Goal: Transaction & Acquisition: Purchase product/service

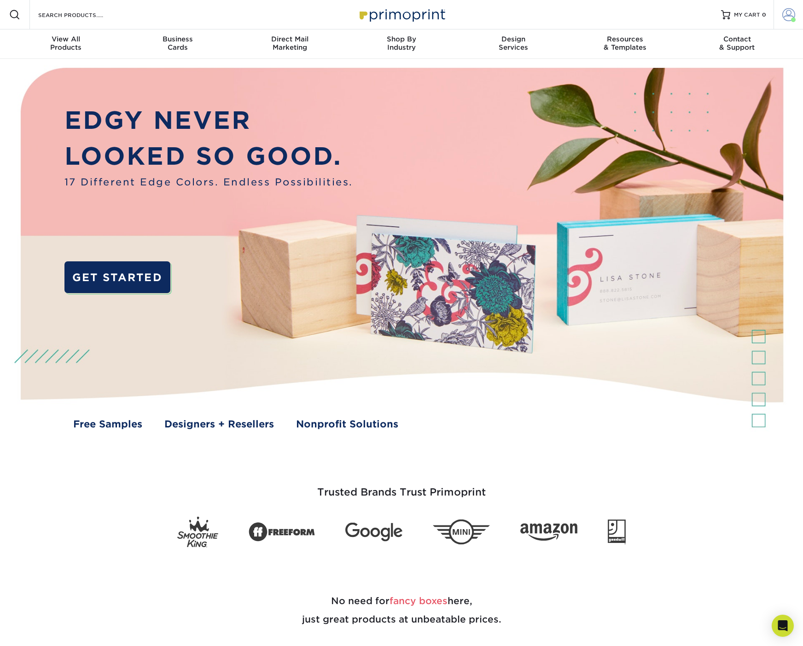
click at [790, 9] on span at bounding box center [788, 14] width 13 height 13
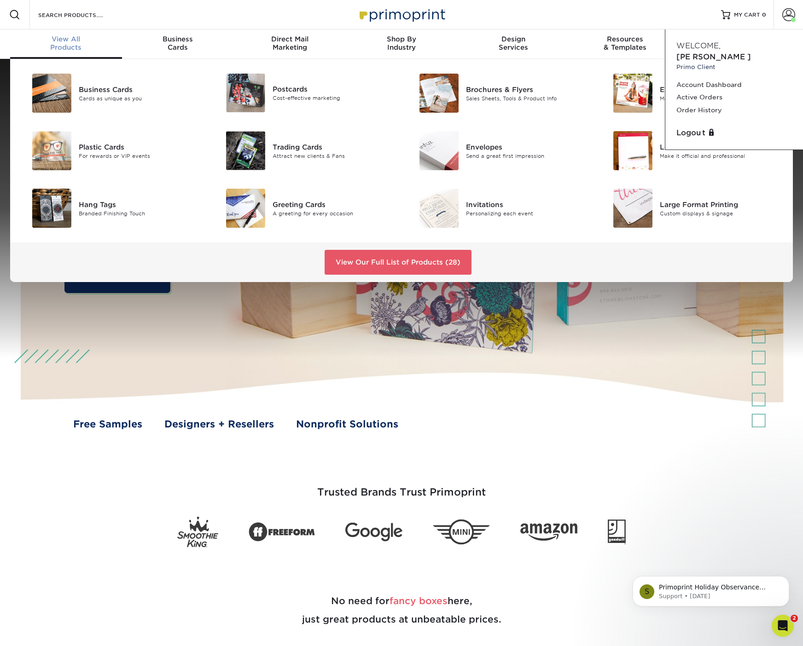
click at [59, 41] on span "View All" at bounding box center [66, 39] width 112 height 8
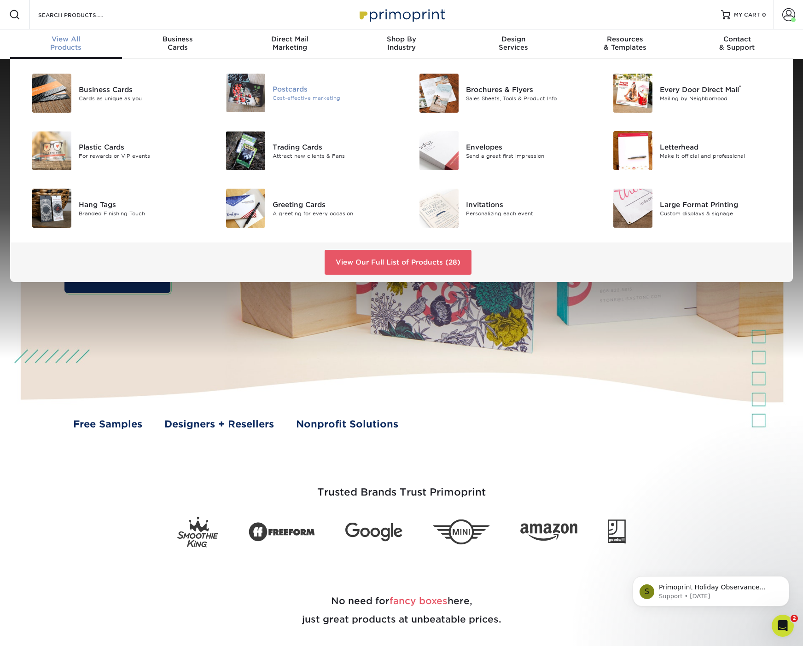
click at [300, 97] on div "Cost-effective marketing" at bounding box center [334, 98] width 122 height 8
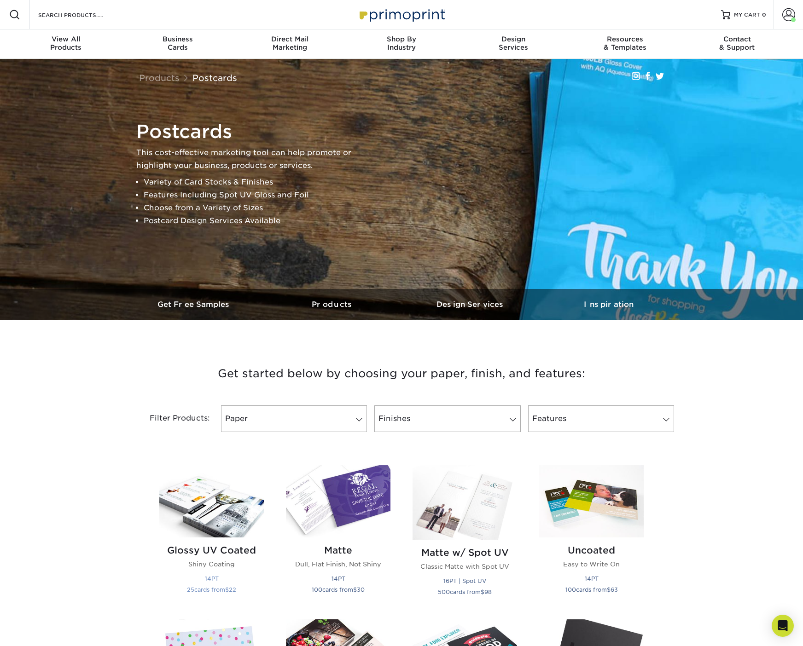
click at [214, 517] on img at bounding box center [211, 501] width 105 height 72
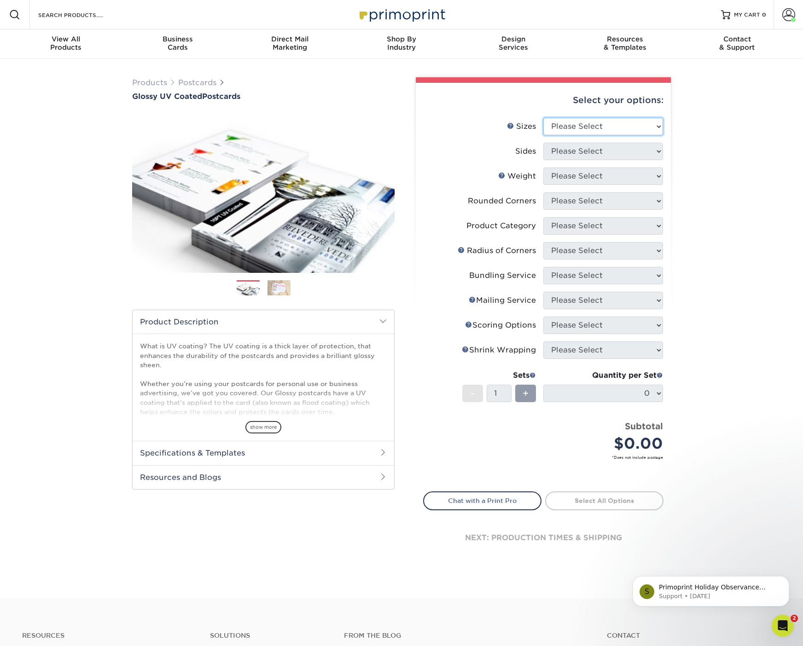
select select "6.00x9.00"
click at [0, 0] on option "6" x 9"" at bounding box center [0, 0] width 0 height 0
select select "13abbda7-1d64-4f25-8bb2-c179b224825d"
select select "16PT"
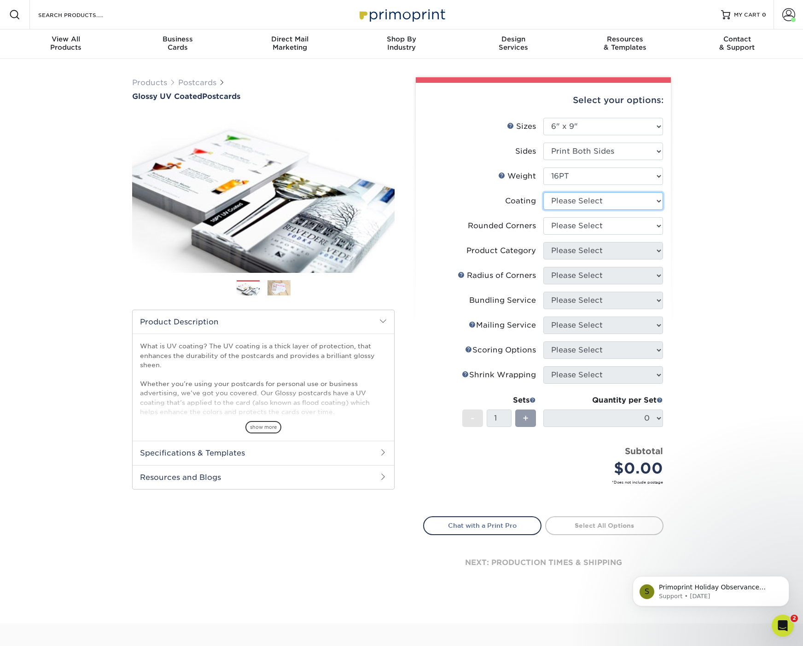
select select "ae367451-b2b8-45df-a344-0f05b6a12993"
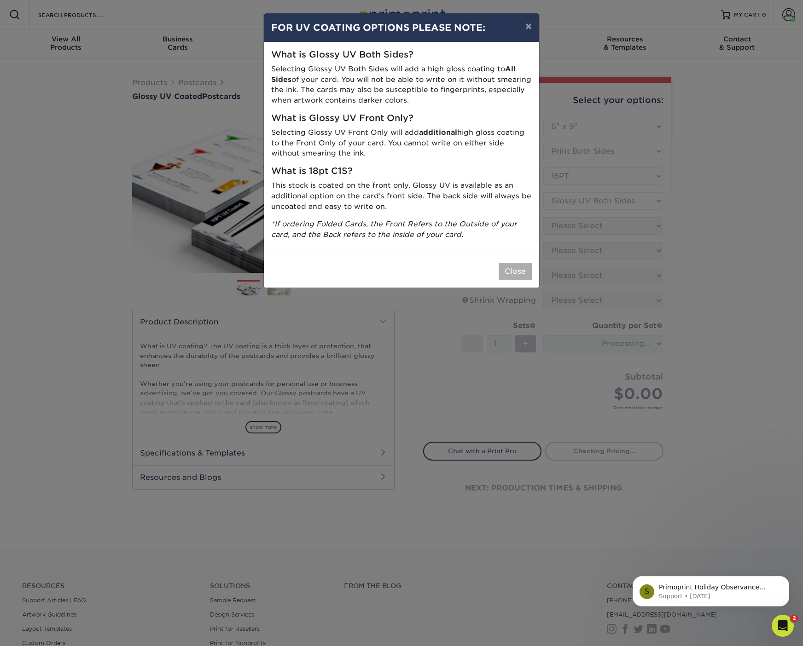
click at [522, 274] on button "Close" at bounding box center [515, 271] width 33 height 17
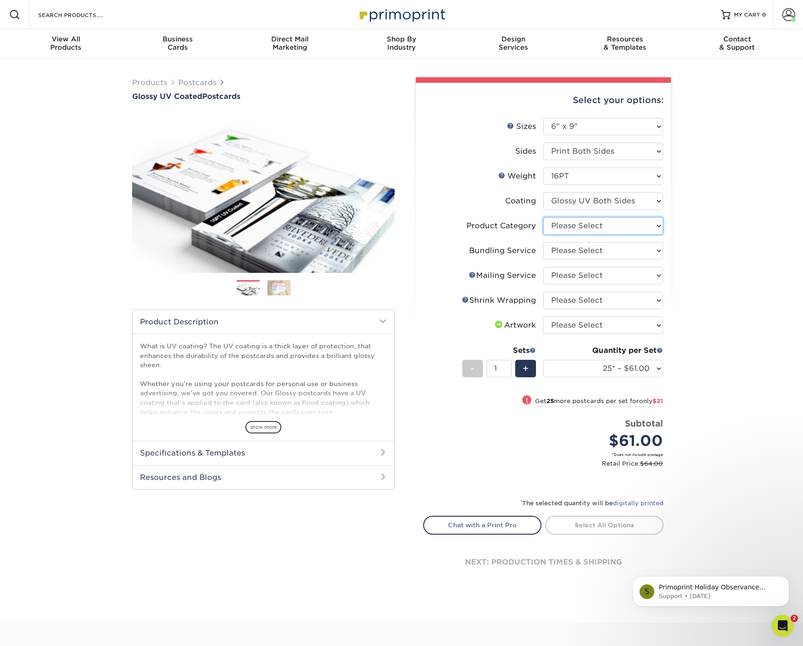
select select "9b7272e0-d6c8-4c3c-8e97-d3a1bcdab858"
click at [0, 0] on option "Postcards" at bounding box center [0, 0] width 0 height 0
select select "58689abb-25c0-461c-a4c3-a80b627d6649"
click at [0, 0] on option "No Bundling Services" at bounding box center [0, 0] width 0 height 0
select select "3e5e9bdd-d78a-4c28-a41d-fe1407925ca6"
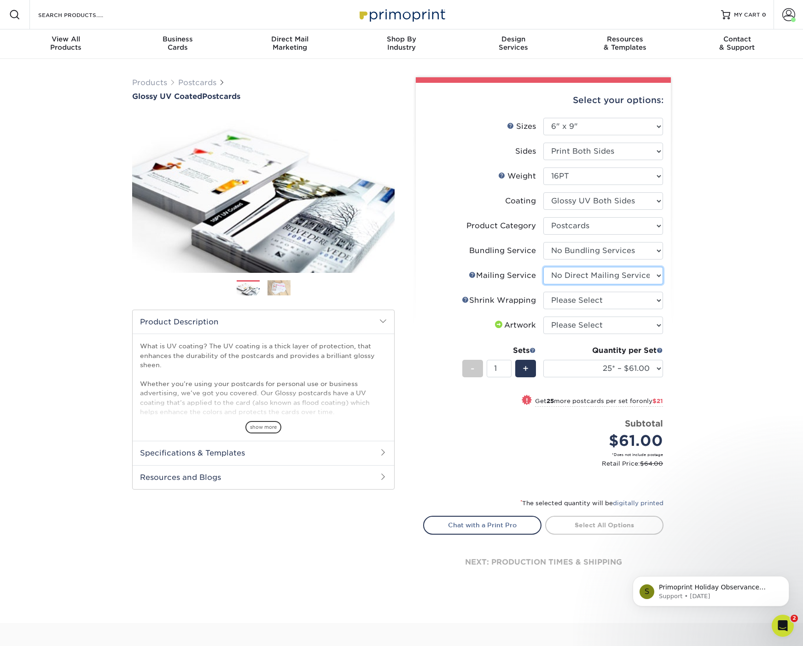
click at [0, 0] on option "No Direct Mailing Service" at bounding box center [0, 0] width 0 height 0
click at [0, 0] on option "Please Select" at bounding box center [0, 0] width 0 height 0
select select "c8749376-e7da-41d0-b3dc-647faf84d907"
click at [0, 0] on option "No Shrink Wrapping" at bounding box center [0, 0] width 0 height 0
select select "upload"
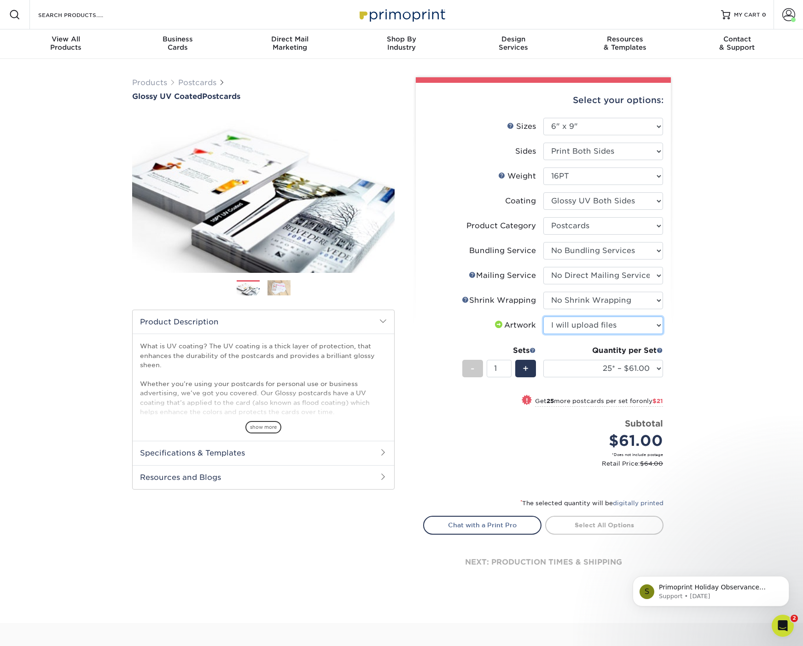
click at [0, 0] on option "I will upload files" at bounding box center [0, 0] width 0 height 0
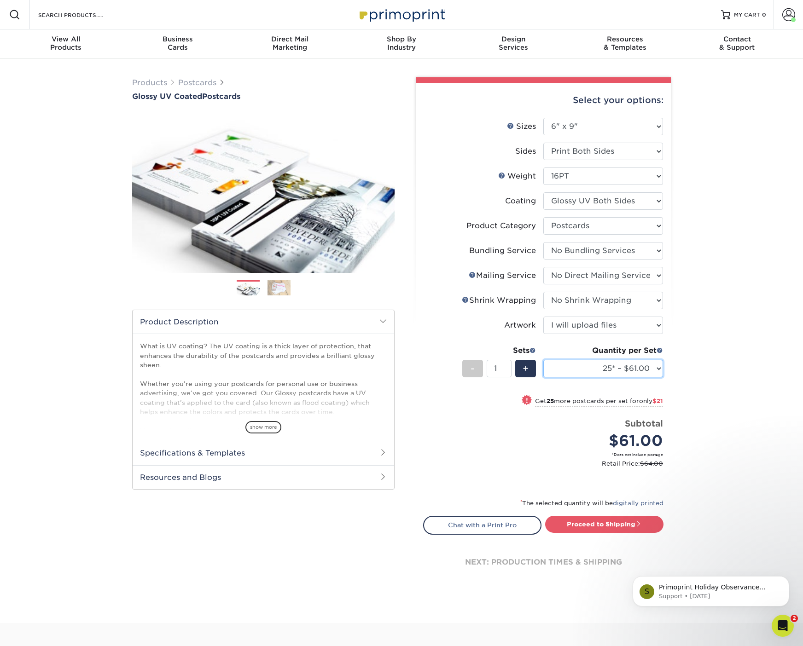
select select "500 – $258.00"
click at [0, 0] on option "500 – $258.00" at bounding box center [0, 0] width 0 height 0
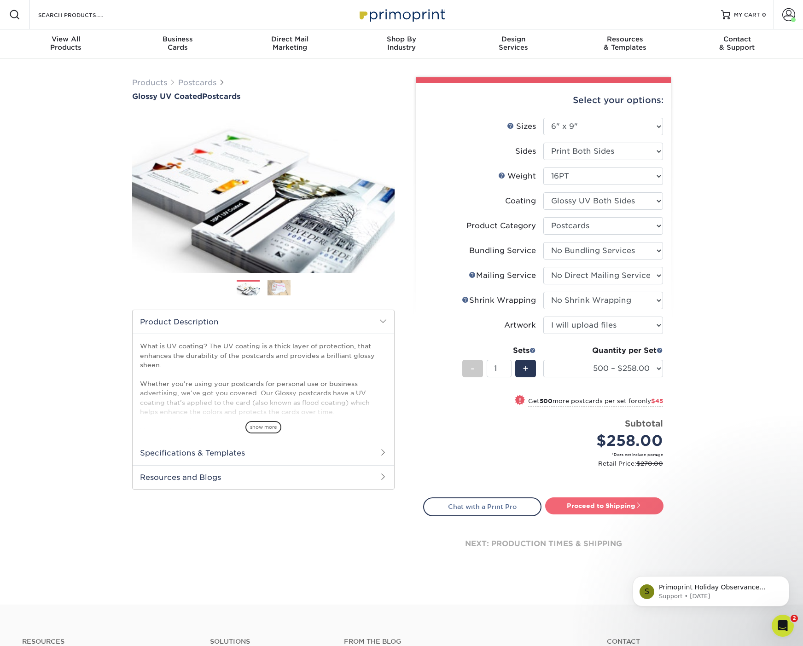
click at [612, 503] on link "Proceed to Shipping" at bounding box center [604, 506] width 118 height 17
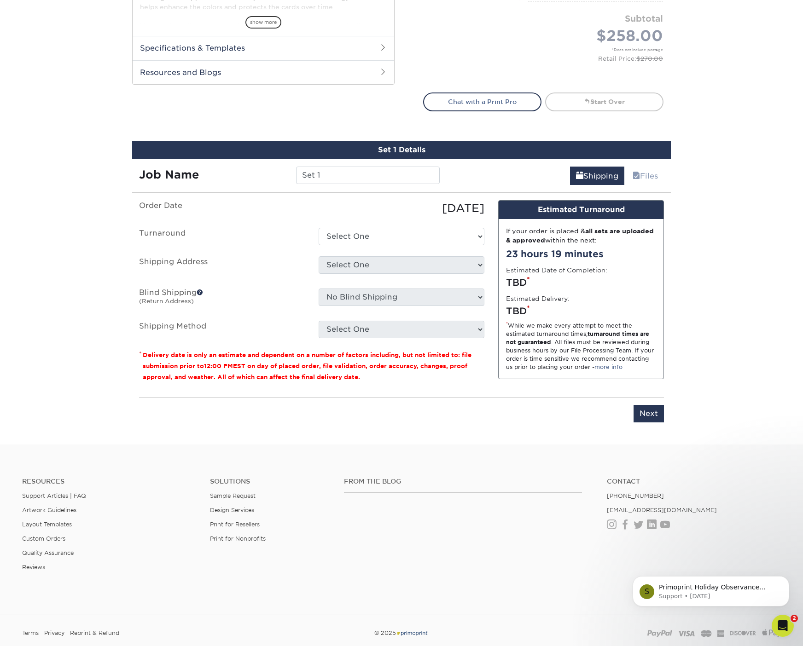
scroll to position [470, 0]
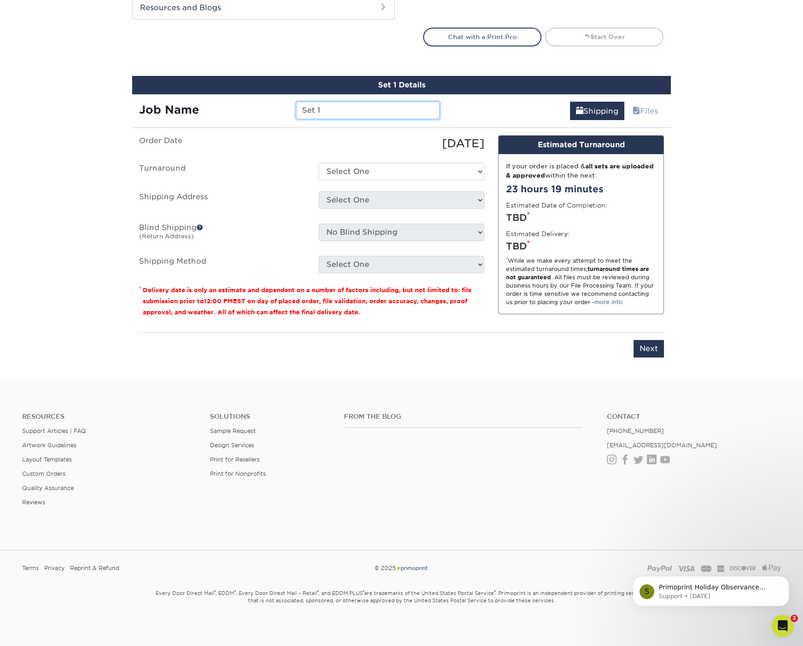
click at [353, 105] on input "Set 1" at bounding box center [367, 110] width 143 height 17
drag, startPoint x: 353, startPoint y: 105, endPoint x: 190, endPoint y: 67, distance: 166.9
click at [296, 102] on input "Set 1" at bounding box center [367, 110] width 143 height 17
paste input "LI_Membership_8.25-FRONT"
drag, startPoint x: 314, startPoint y: 111, endPoint x: 298, endPoint y: 109, distance: 16.2
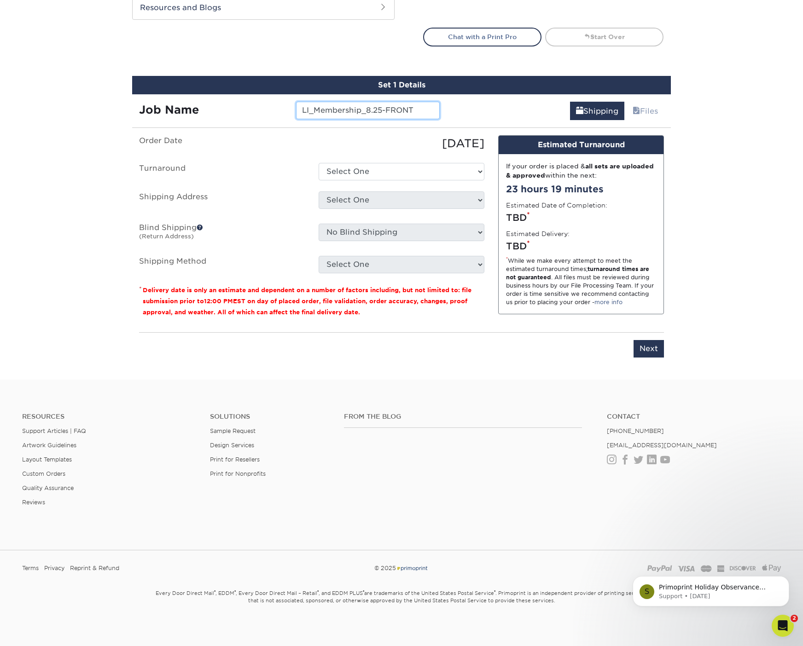
click at [298, 109] on input "LI_Membership_8.25-FRONT" at bounding box center [367, 110] width 143 height 17
click at [314, 110] on input "LI_Membership_8.25-FRONT" at bounding box center [367, 110] width 143 height 17
drag, startPoint x: 314, startPoint y: 110, endPoint x: 297, endPoint y: 109, distance: 16.6
click at [297, 109] on input "LI_Membership_8.25-FRONT" at bounding box center [367, 110] width 143 height 17
drag, startPoint x: 370, startPoint y: 111, endPoint x: 375, endPoint y: 111, distance: 5.1
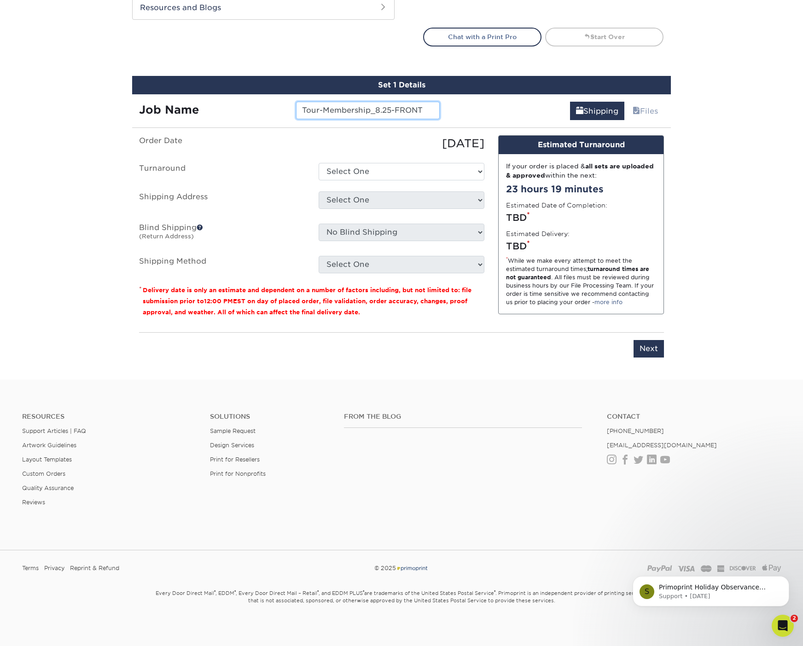
click at [375, 111] on input "Tour-Membership_8.25-FRONT" at bounding box center [367, 110] width 143 height 17
drag, startPoint x: 389, startPoint y: 109, endPoint x: 431, endPoint y: 110, distance: 42.4
click at [431, 110] on input "Tour-Membership 8.25-FRONT" at bounding box center [367, 110] width 143 height 17
type input "Tour-Membership 8.25 (2PP)"
select select "19991791-82be-451a-bcfb-7b5a9f203fa1"
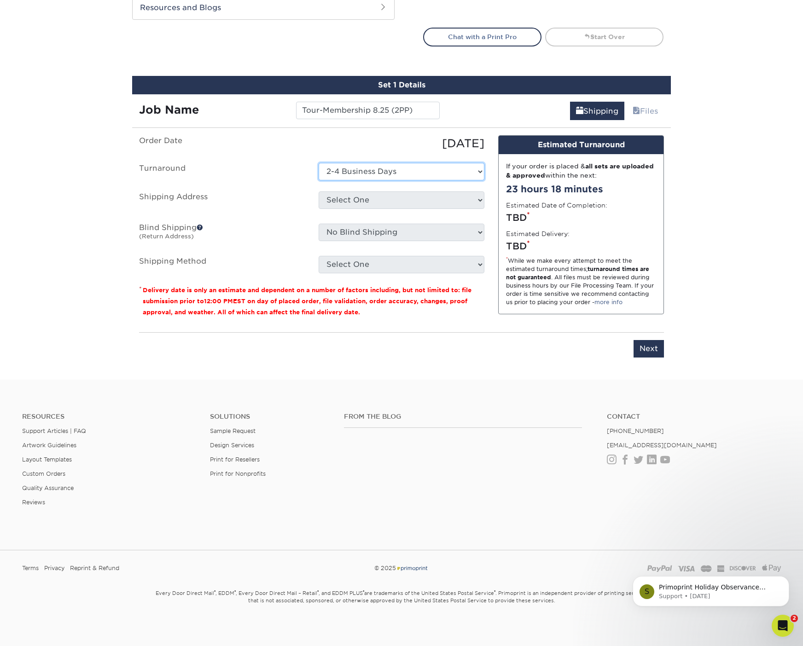
click at [0, 0] on option "2-4 Business Days" at bounding box center [0, 0] width 0 height 0
click at [0, 0] on option "Select One" at bounding box center [0, 0] width 0 height 0
select select "128358"
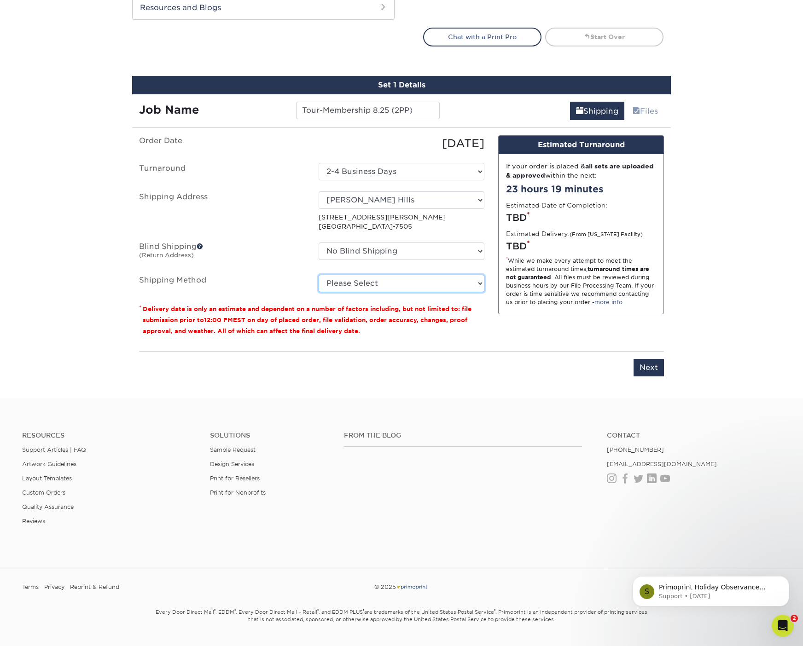
select select "03"
click at [0, 0] on option "Ground Shipping (+$17.30)" at bounding box center [0, 0] width 0 height 0
click at [641, 364] on input "Next" at bounding box center [649, 367] width 30 height 17
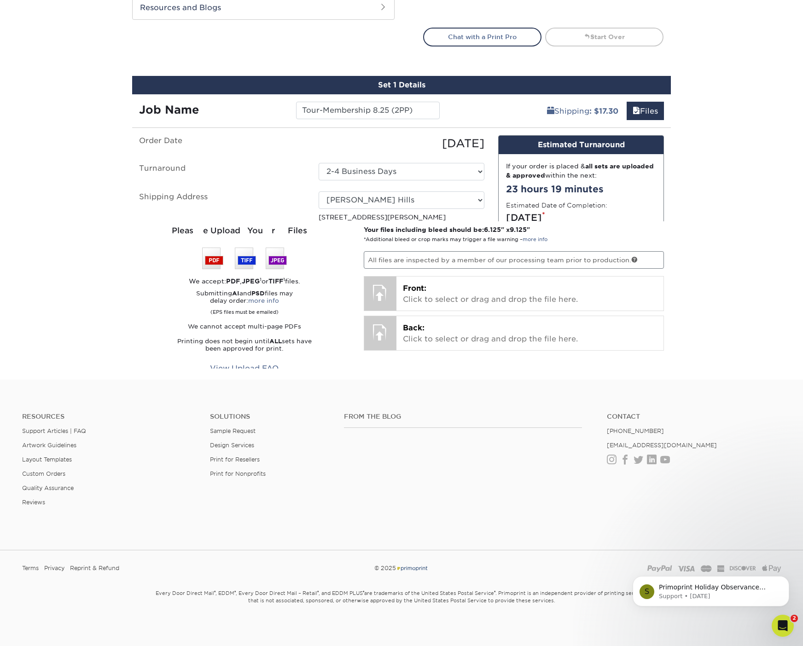
scroll to position [470, 0]
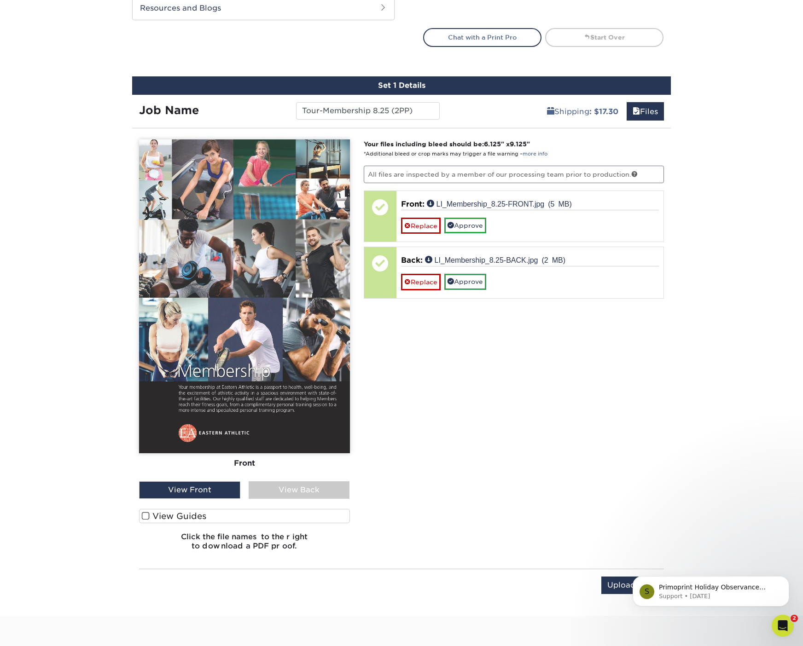
click at [282, 486] on div "View Back" at bounding box center [299, 490] width 101 height 17
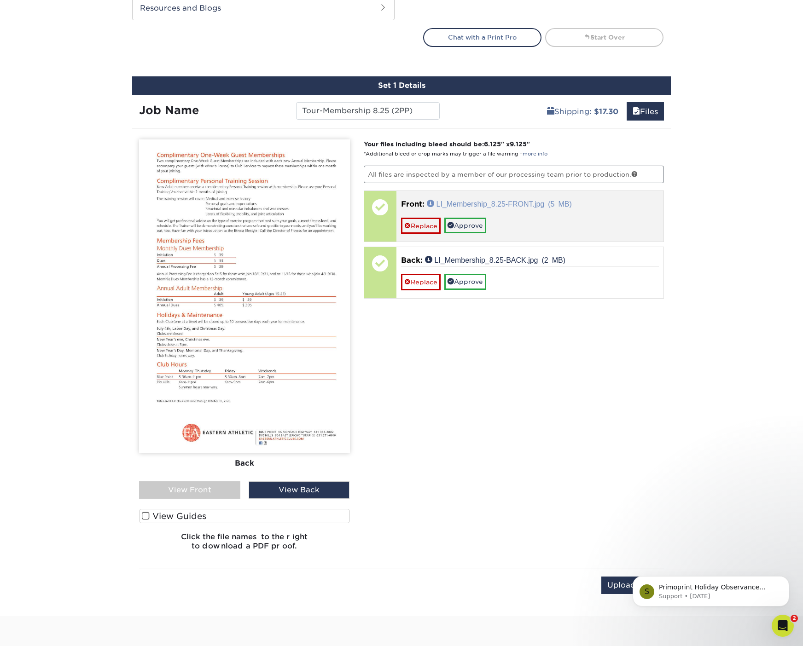
click at [531, 202] on link "LI_Membership_8.25-FRONT.jpg (5 MB)" at bounding box center [499, 203] width 145 height 7
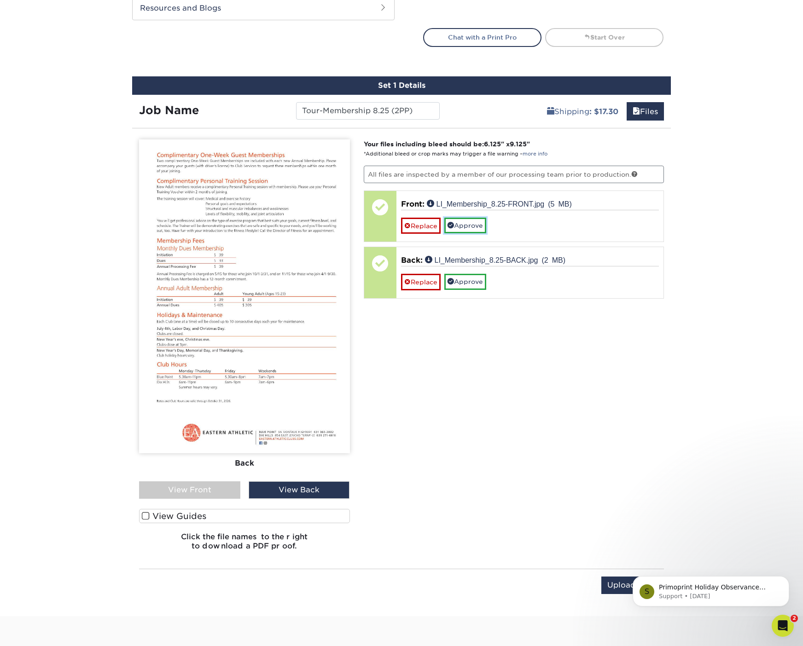
click at [459, 219] on link "Approve" at bounding box center [465, 226] width 42 height 16
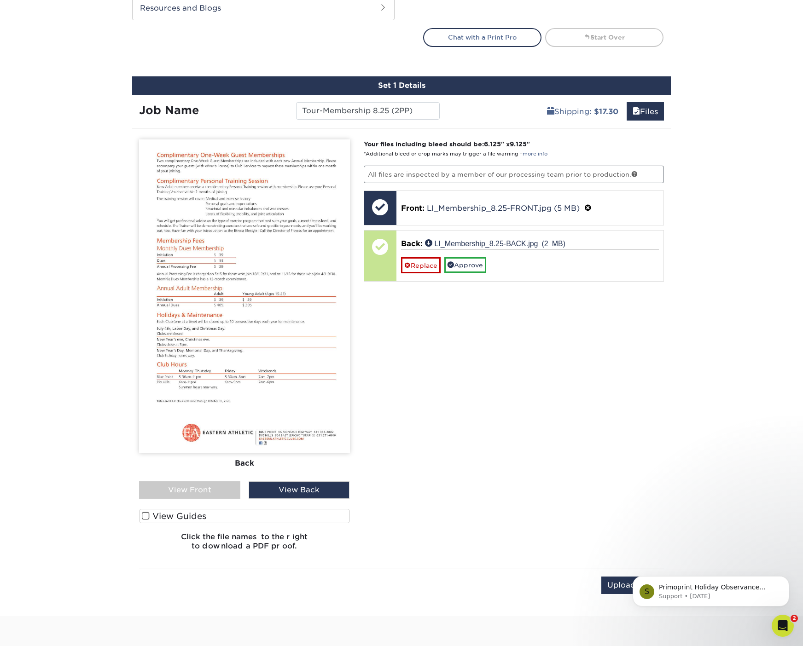
scroll to position [471, 0]
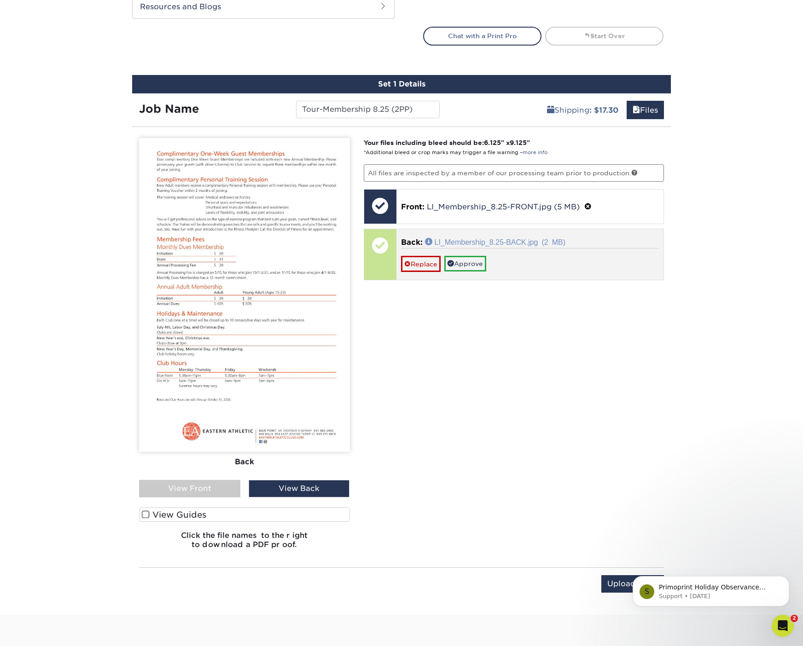
click at [484, 238] on link "LI_Membership_8.25-BACK.jpg (2 MB)" at bounding box center [495, 241] width 141 height 7
click at [471, 259] on link "Approve" at bounding box center [465, 264] width 42 height 16
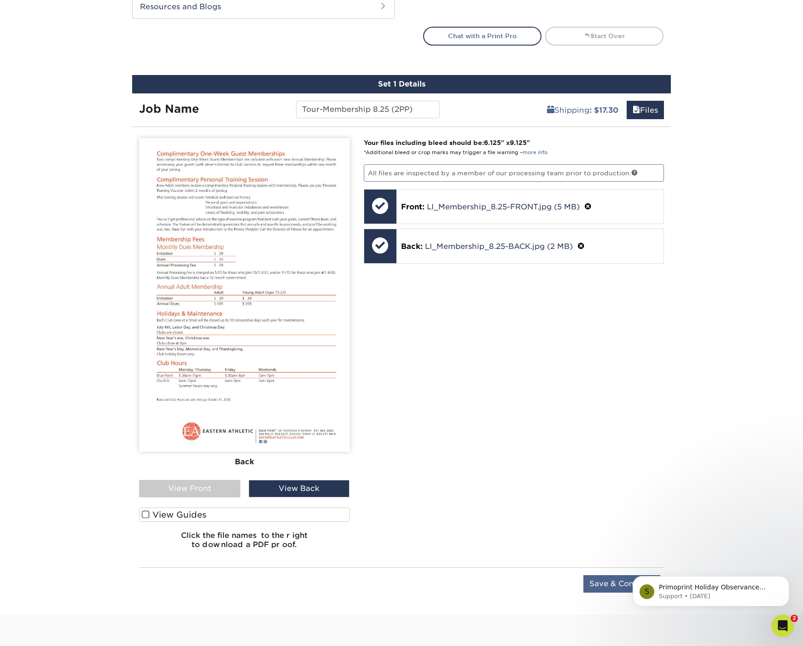
click at [606, 584] on input "Save & Continue" at bounding box center [621, 584] width 77 height 17
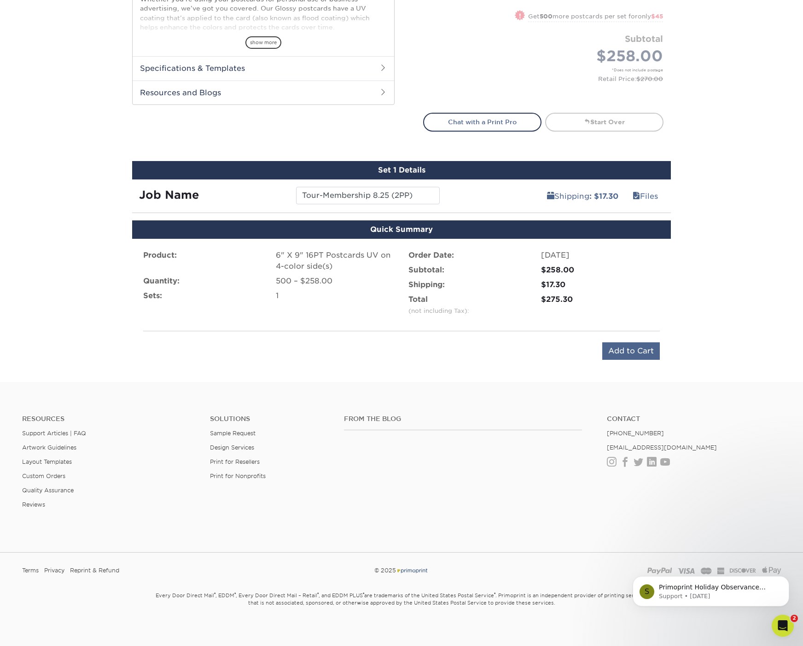
scroll to position [383, 0]
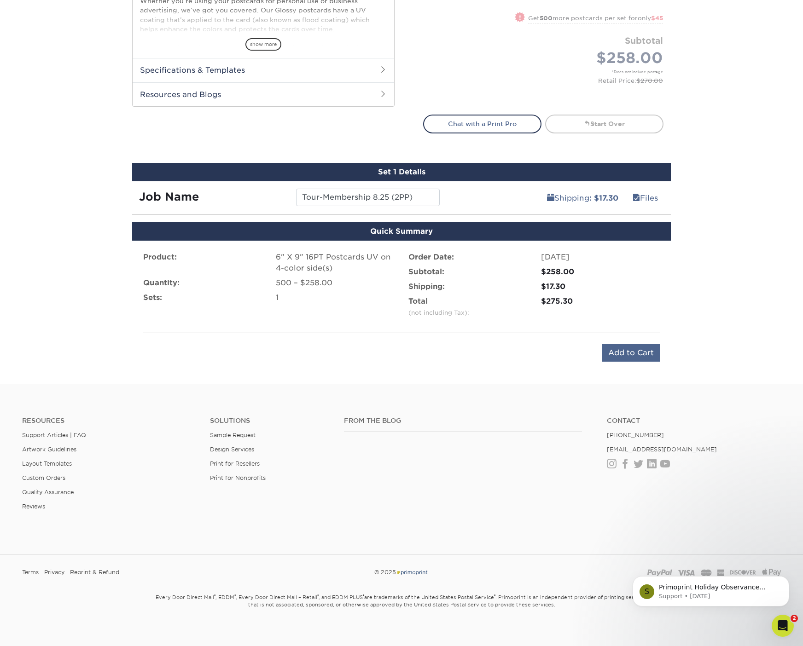
click at [639, 349] on input "Add to Cart" at bounding box center [631, 352] width 58 height 17
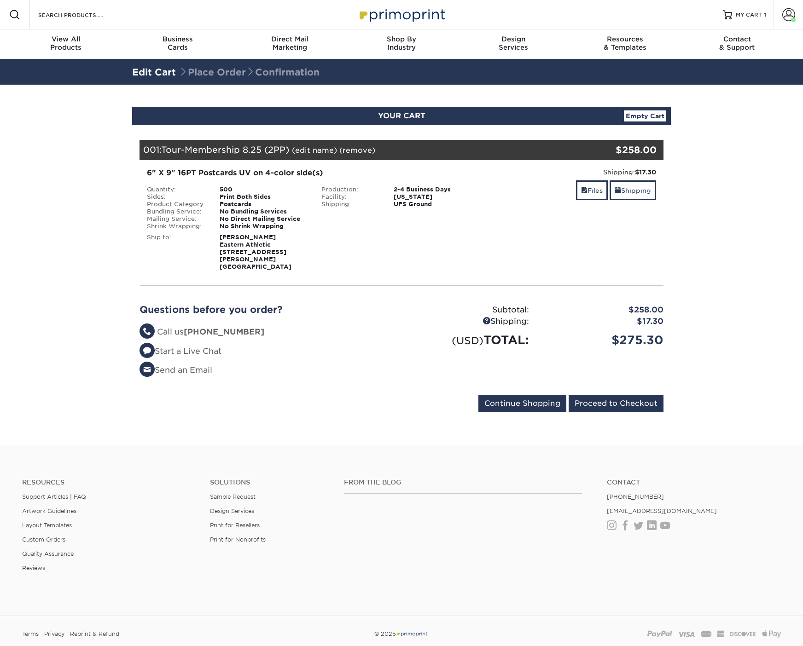
scroll to position [2, 0]
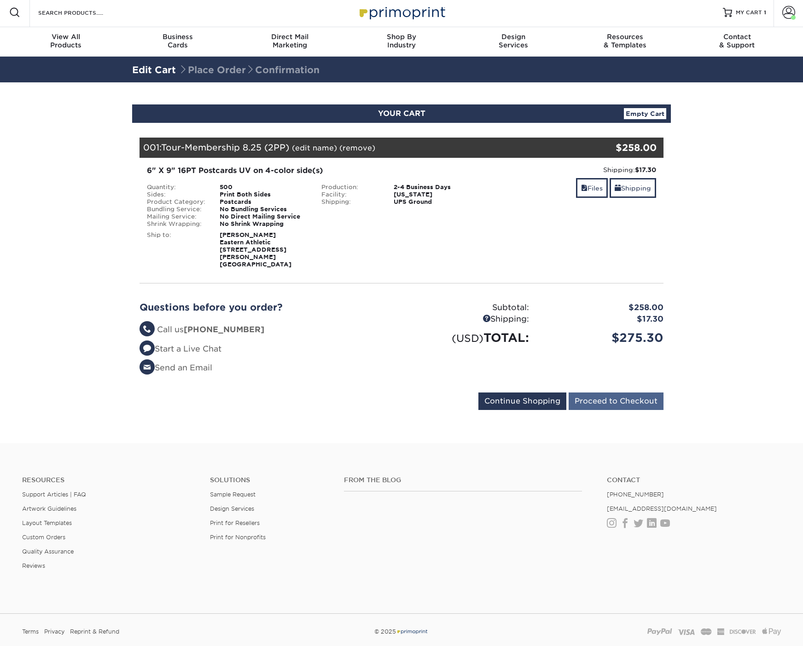
click at [623, 403] on input "Proceed to Checkout" at bounding box center [616, 401] width 95 height 17
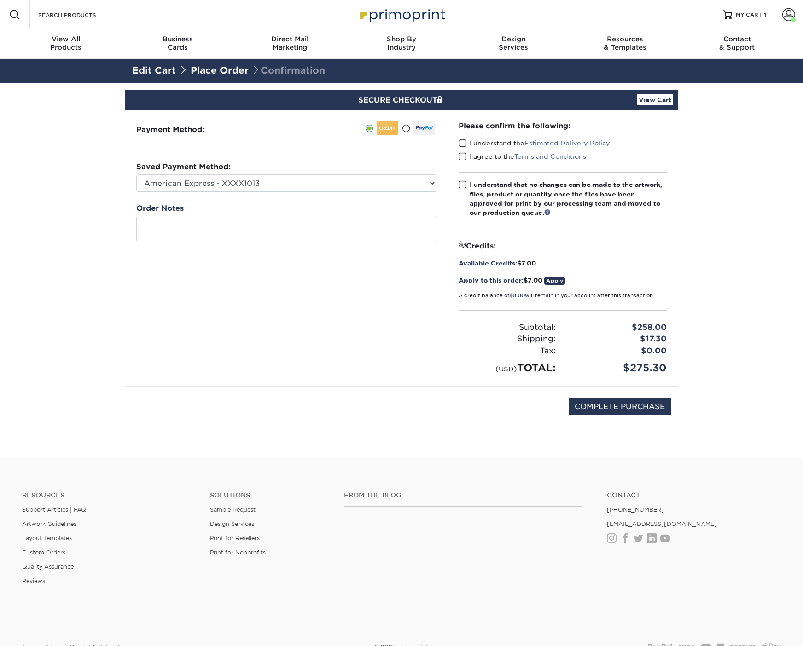
click at [461, 142] on span at bounding box center [463, 143] width 8 height 9
click at [0, 0] on input "I understand the Estimated Delivery Policy" at bounding box center [0, 0] width 0 height 0
click at [460, 156] on span at bounding box center [463, 156] width 8 height 9
click at [0, 0] on input "I agree to the Terms and Conditions" at bounding box center [0, 0] width 0 height 0
click at [464, 184] on span at bounding box center [463, 184] width 8 height 9
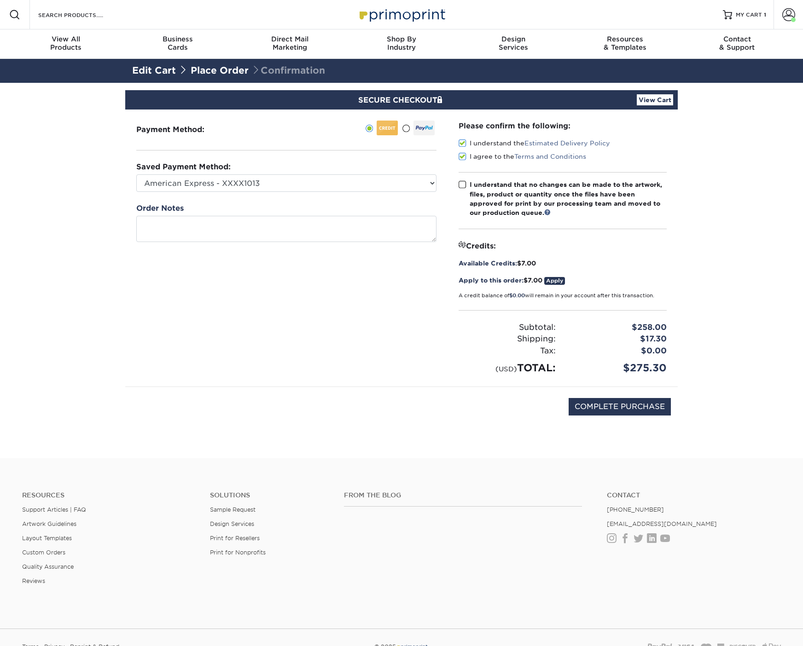
click at [0, 0] on input "I understand that no changes can be made to the artwork, files, product or quan…" at bounding box center [0, 0] width 0 height 0
click at [602, 405] on input "COMPLETE PURCHASE" at bounding box center [620, 406] width 102 height 17
type input "PROCESSING, PLEASE WAIT..."
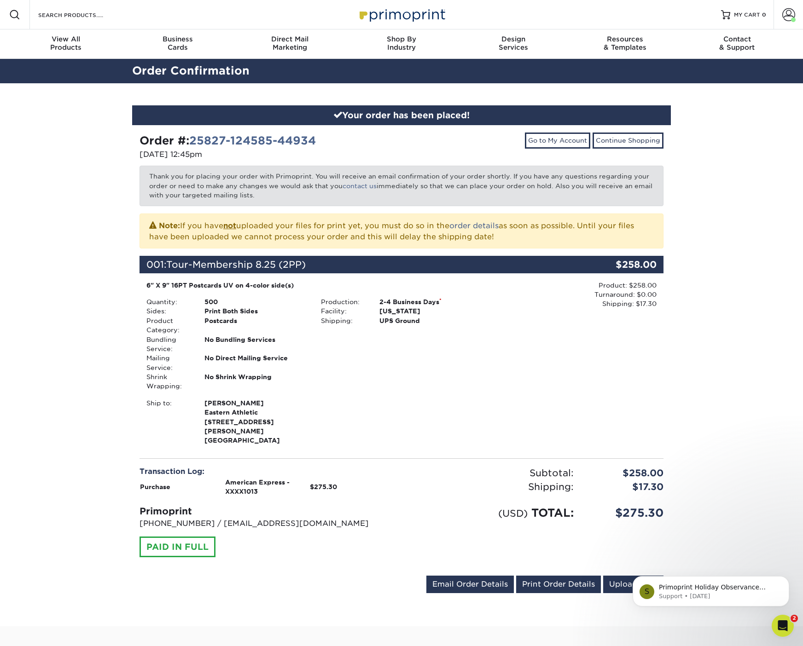
click at [701, 226] on div "Your order has been placed! Order #: 25827-124585-44934 08/27/2025 12:45pm Go t…" at bounding box center [401, 354] width 803 height 543
click at [786, 13] on span at bounding box center [788, 14] width 13 height 13
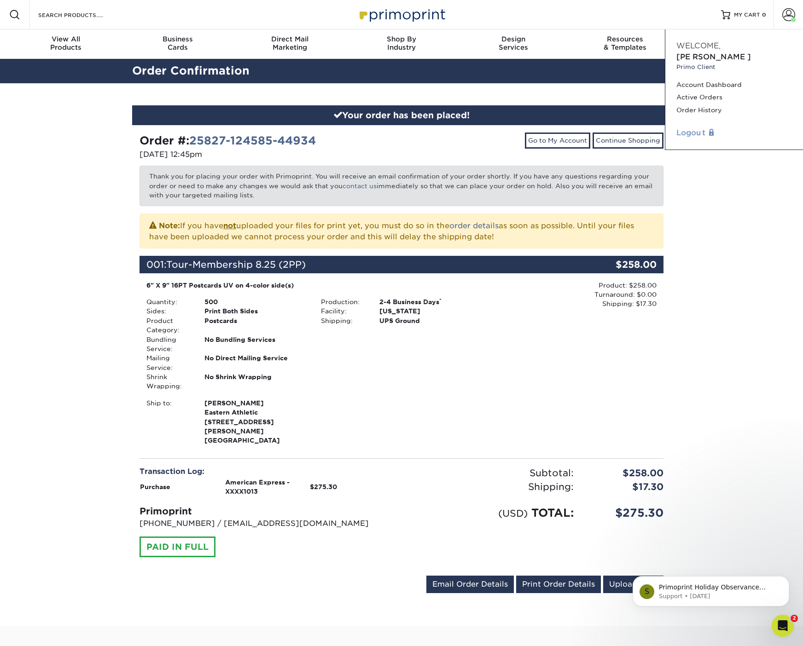
click at [697, 128] on link "Logout" at bounding box center [734, 133] width 116 height 11
